Goal: Find specific fact: Find specific fact

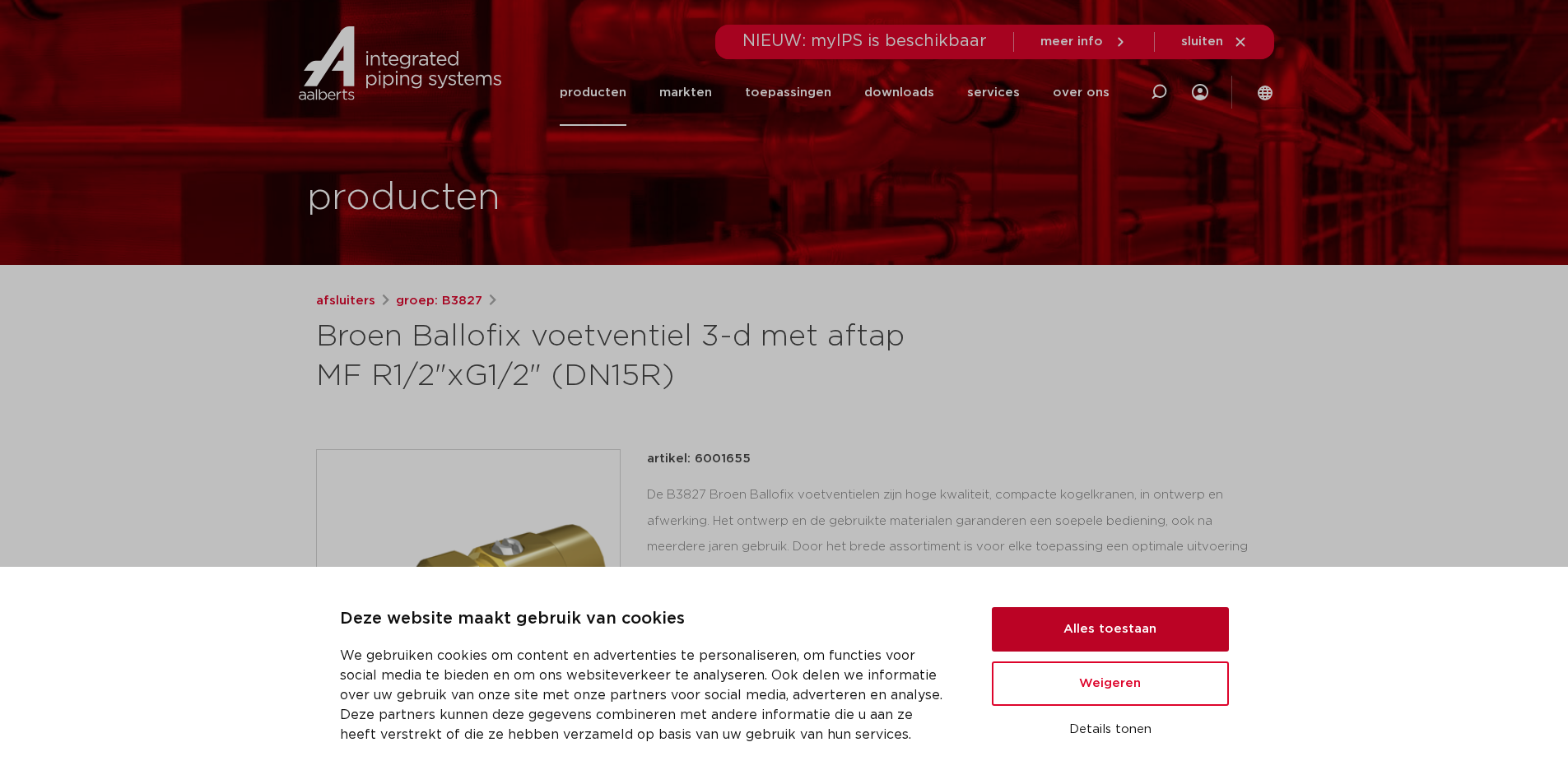
click at [1130, 626] on button "Alles toestaan" at bounding box center [1110, 629] width 237 height 44
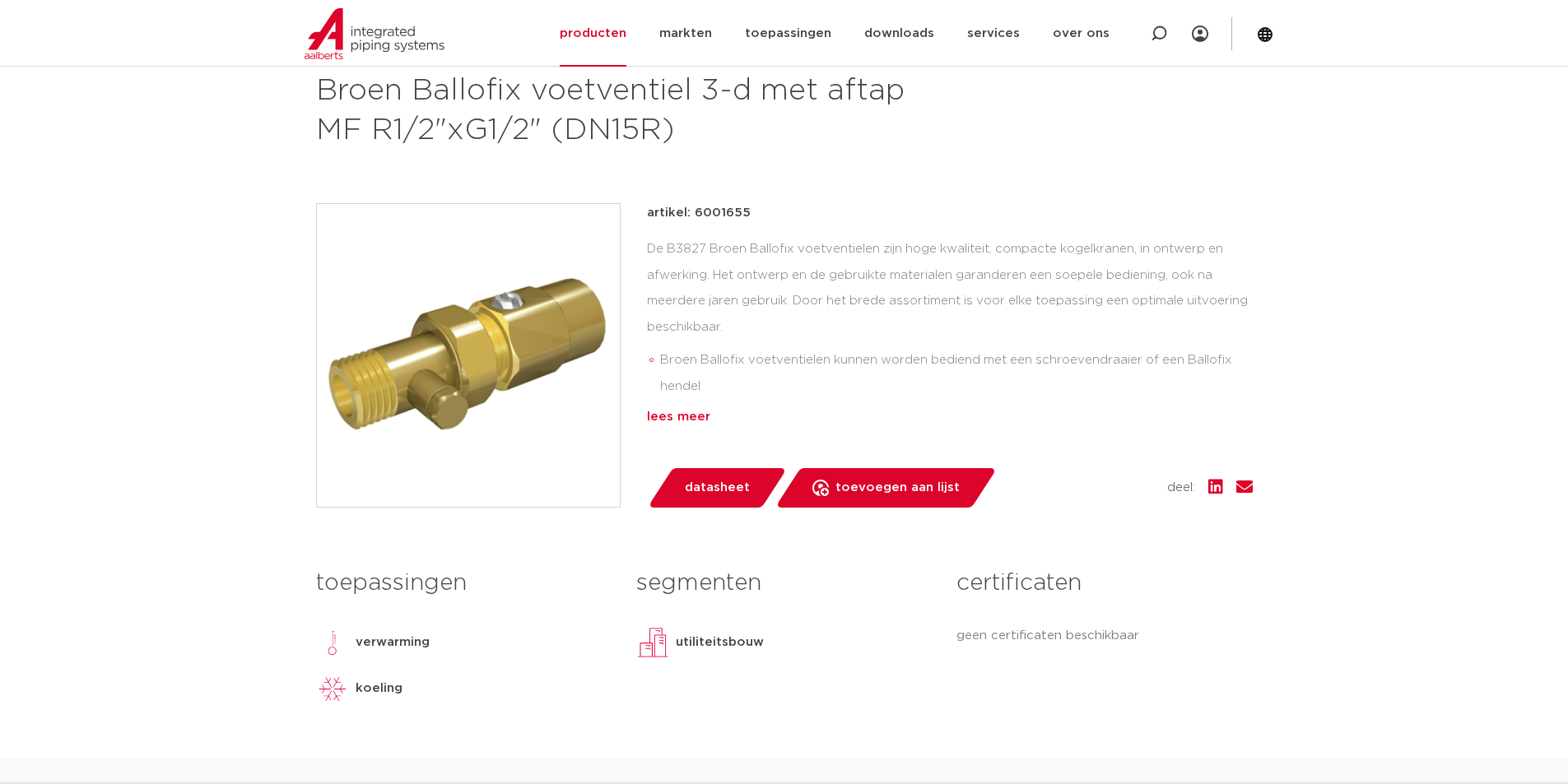
scroll to position [247, 0]
drag, startPoint x: 483, startPoint y: 346, endPoint x: 891, endPoint y: 200, distance: 433.3
click at [908, 197] on div "afsluiters groep: B3827 Broen Ballofix voetventiel 3-d met aftap MF R1/2"xG1/2"…" at bounding box center [784, 400] width 963 height 712
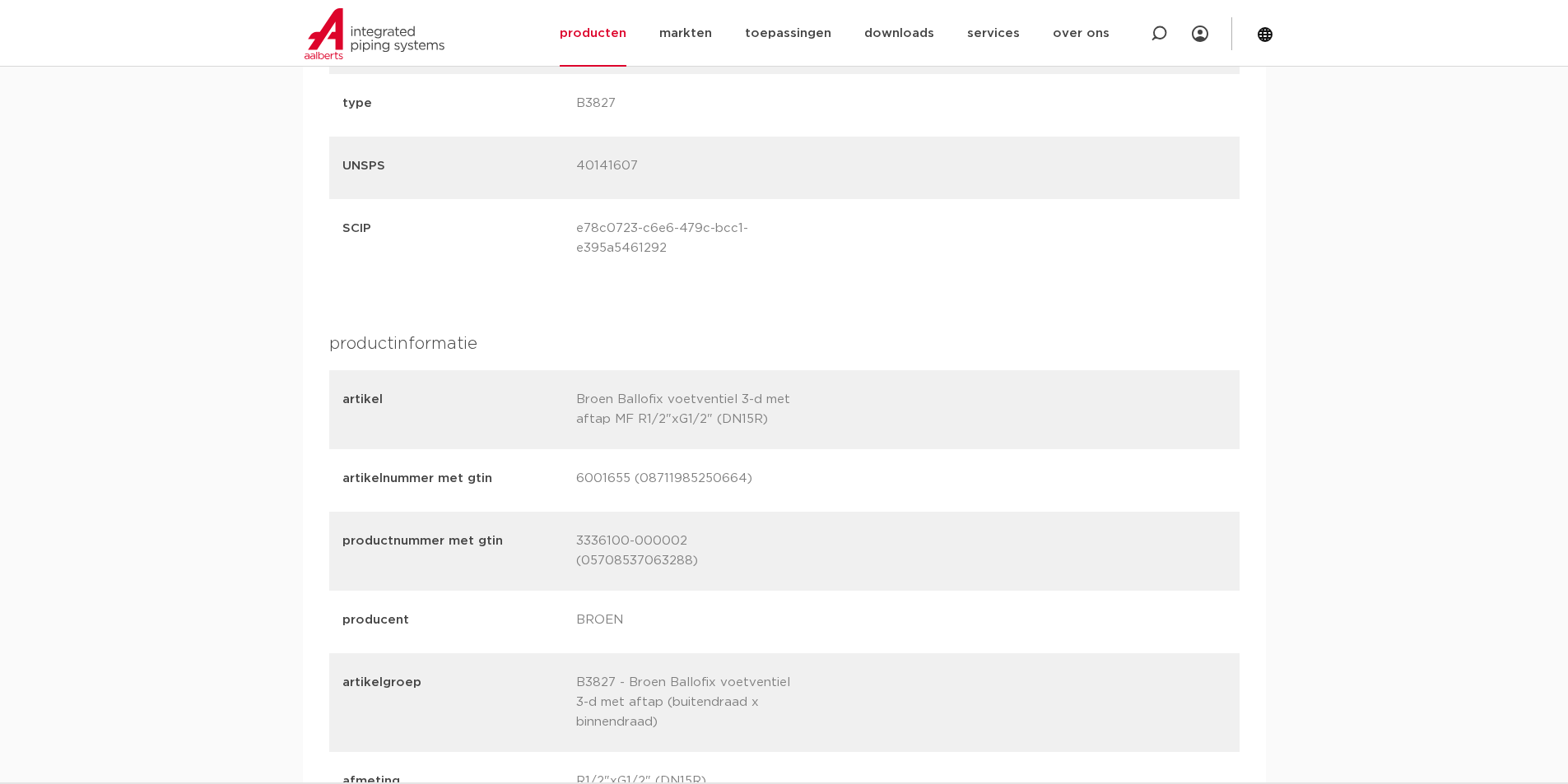
scroll to position [2140, 0]
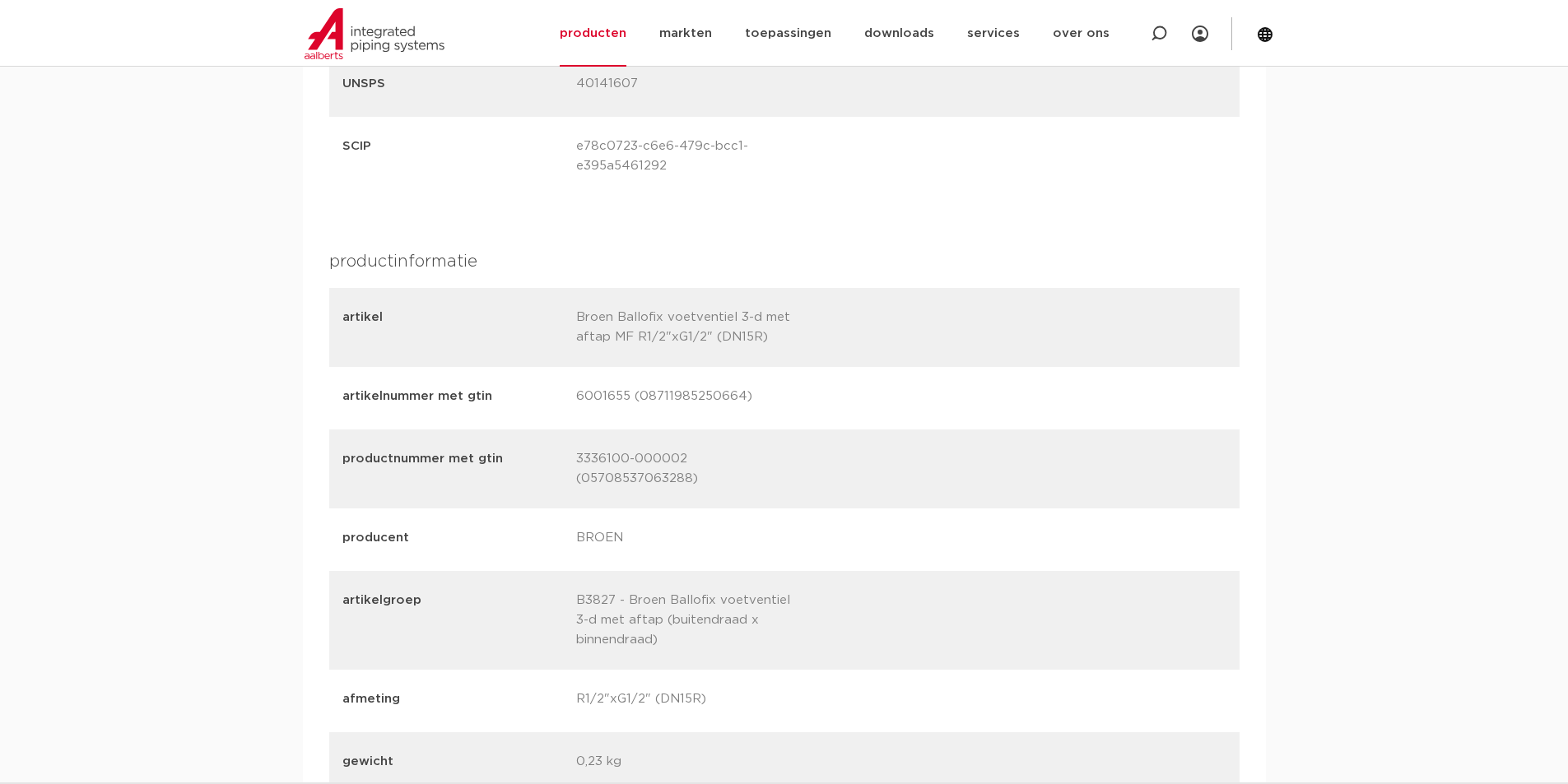
drag, startPoint x: 736, startPoint y: 396, endPoint x: 639, endPoint y: 384, distance: 97.7
click at [639, 384] on div "artikelnummer met gtin 6001655 (08711985250664)" at bounding box center [784, 398] width 910 height 63
click at [735, 399] on p "6001655 (08711985250664)" at bounding box center [687, 399] width 221 height 23
click at [744, 400] on p "6001655 (08711985250664)" at bounding box center [687, 399] width 221 height 23
click at [737, 392] on p "6001655 (08711985250664)" at bounding box center [687, 399] width 221 height 23
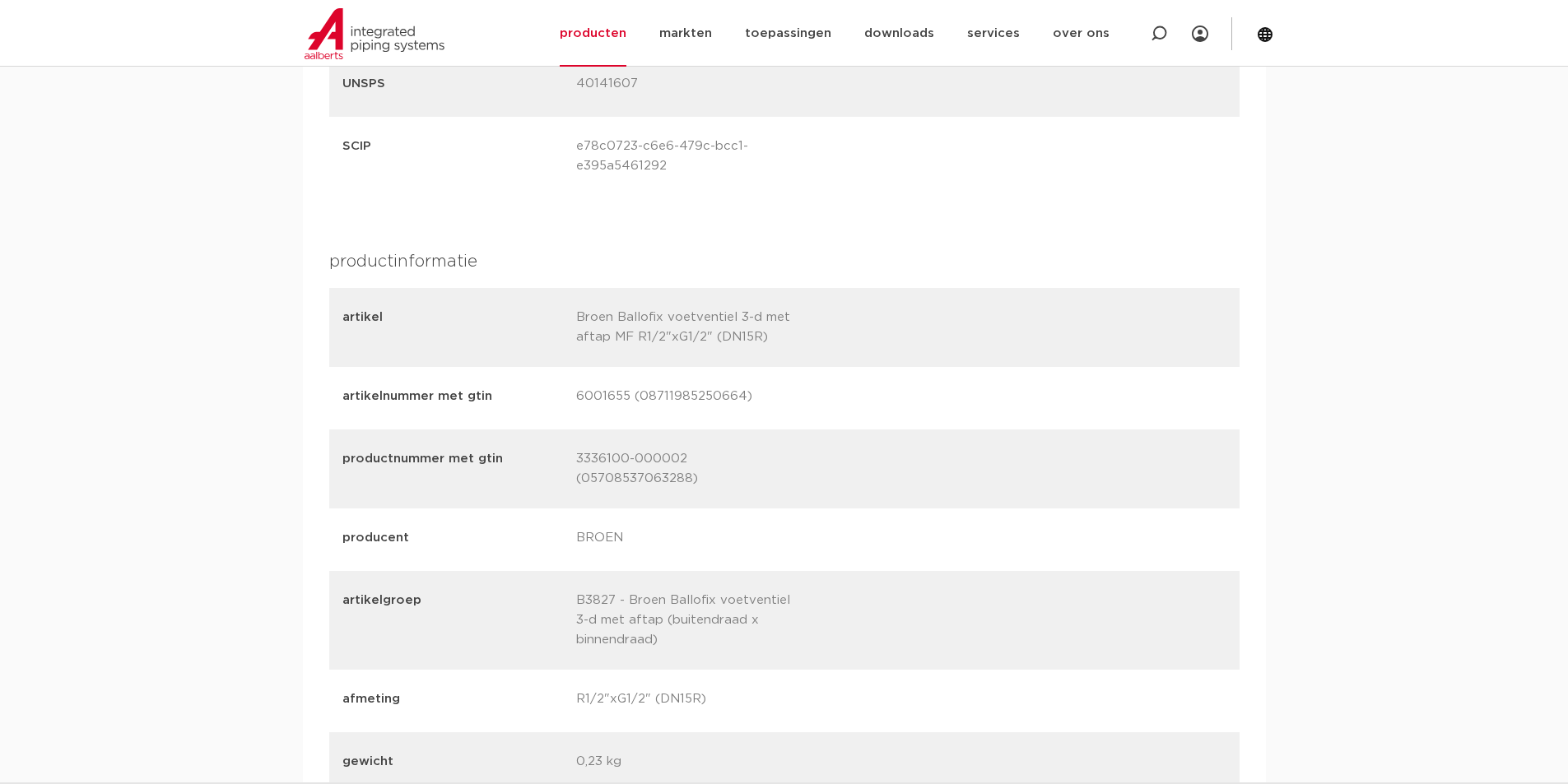
click at [741, 394] on p "6001655 (08711985250664)" at bounding box center [687, 399] width 221 height 23
drag, startPoint x: 741, startPoint y: 395, endPoint x: 682, endPoint y: 394, distance: 59.0
click at [682, 394] on p "6001655 (08711985250664)" at bounding box center [687, 399] width 221 height 23
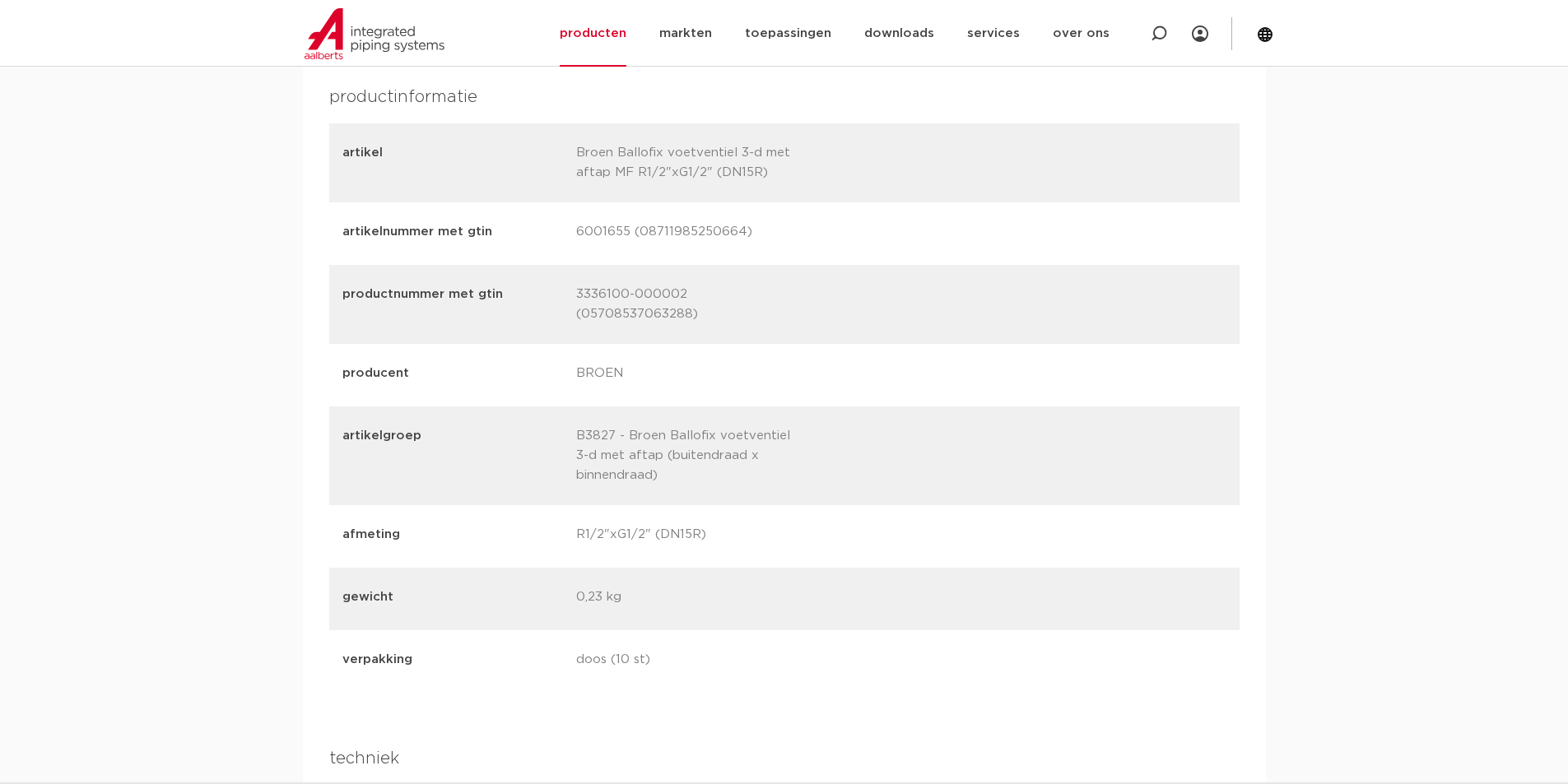
click at [1000, 315] on div "productnummer met gtin 3336100-000002 (05708537063288)" at bounding box center [784, 304] width 910 height 79
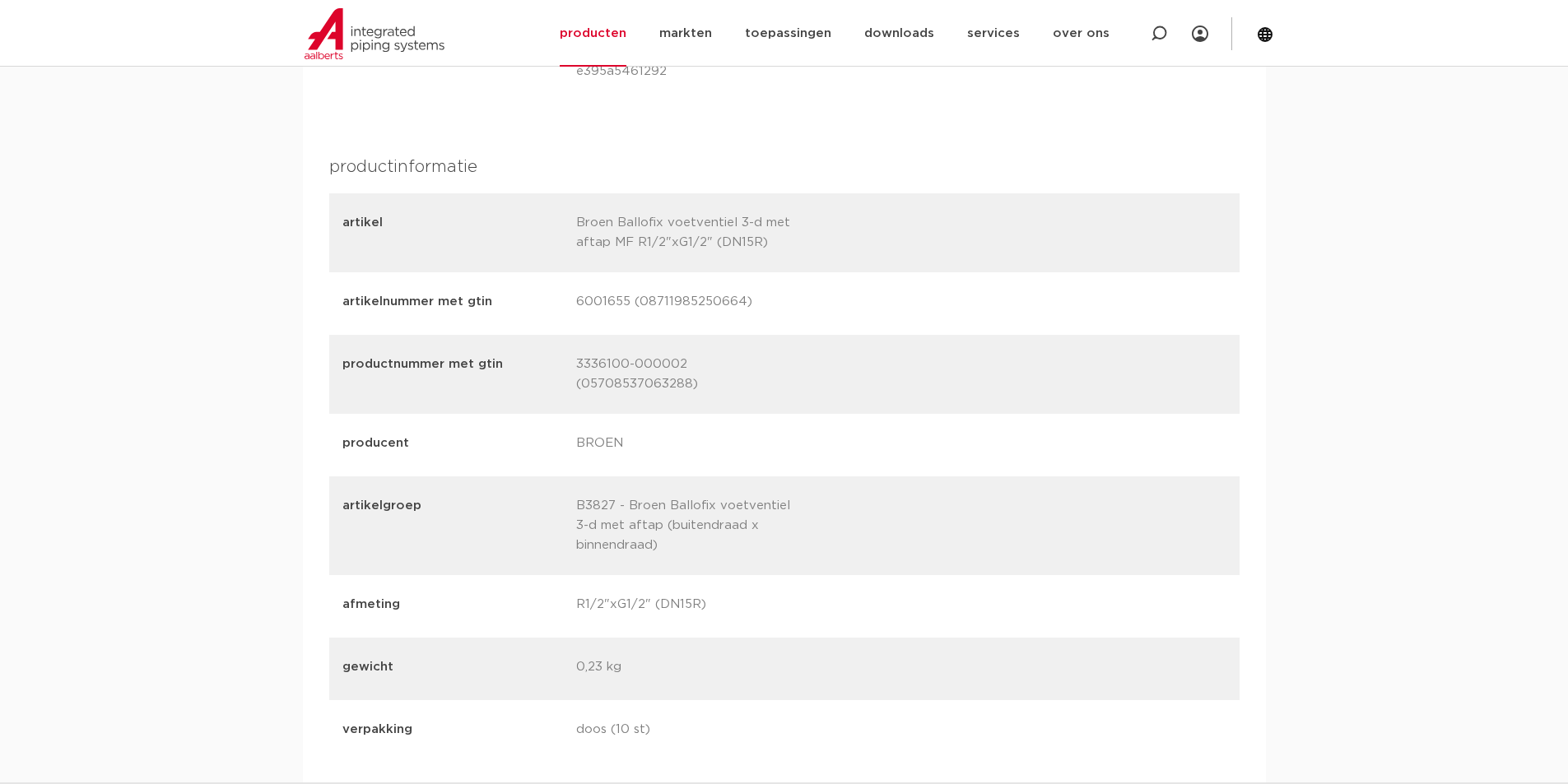
scroll to position [2222, 0]
